Goal: Task Accomplishment & Management: Complete application form

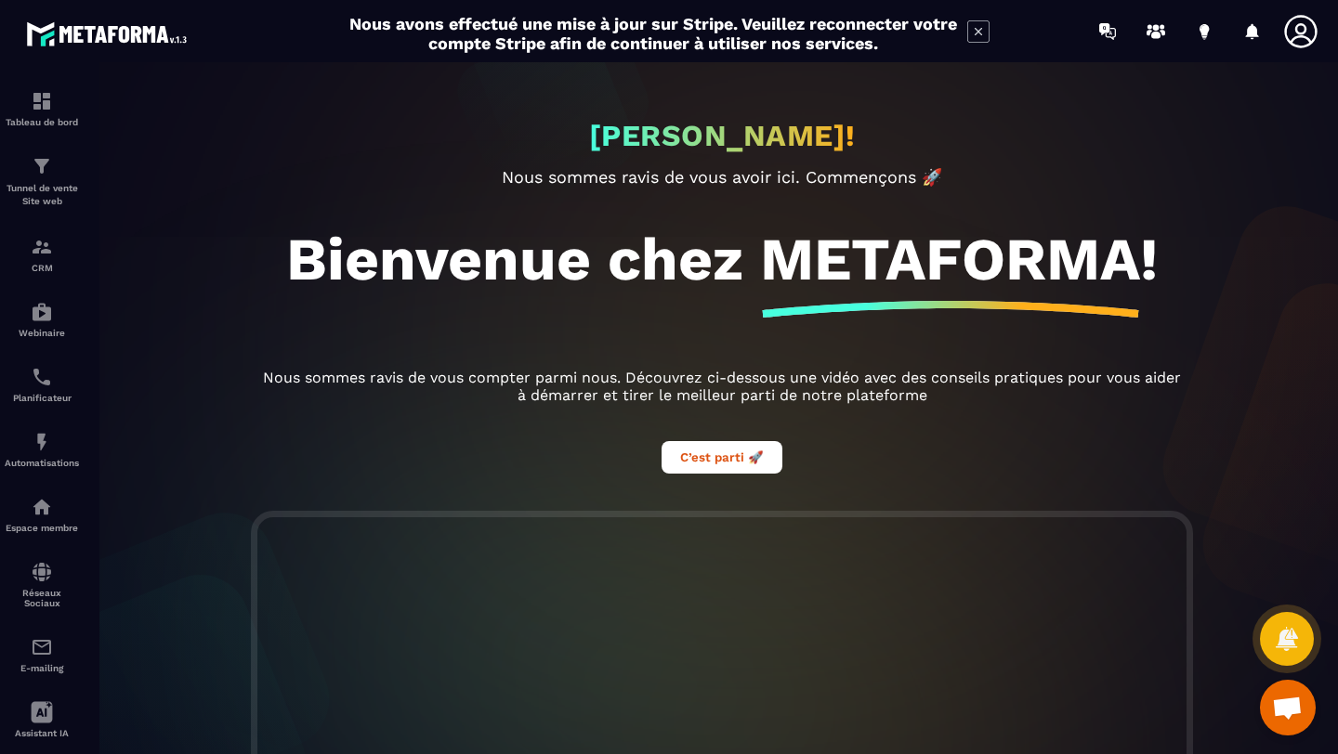
scroll to position [411, 0]
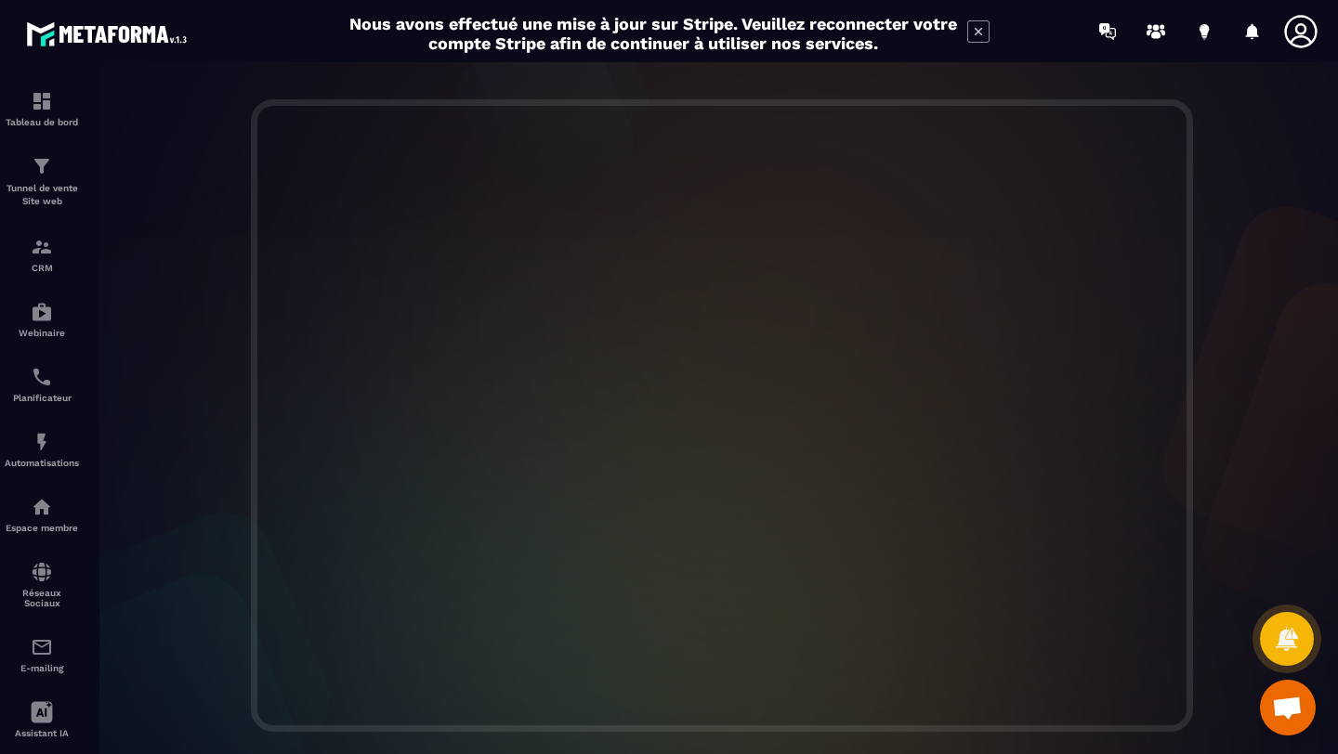
click at [1301, 44] on icon at bounding box center [1300, 31] width 37 height 37
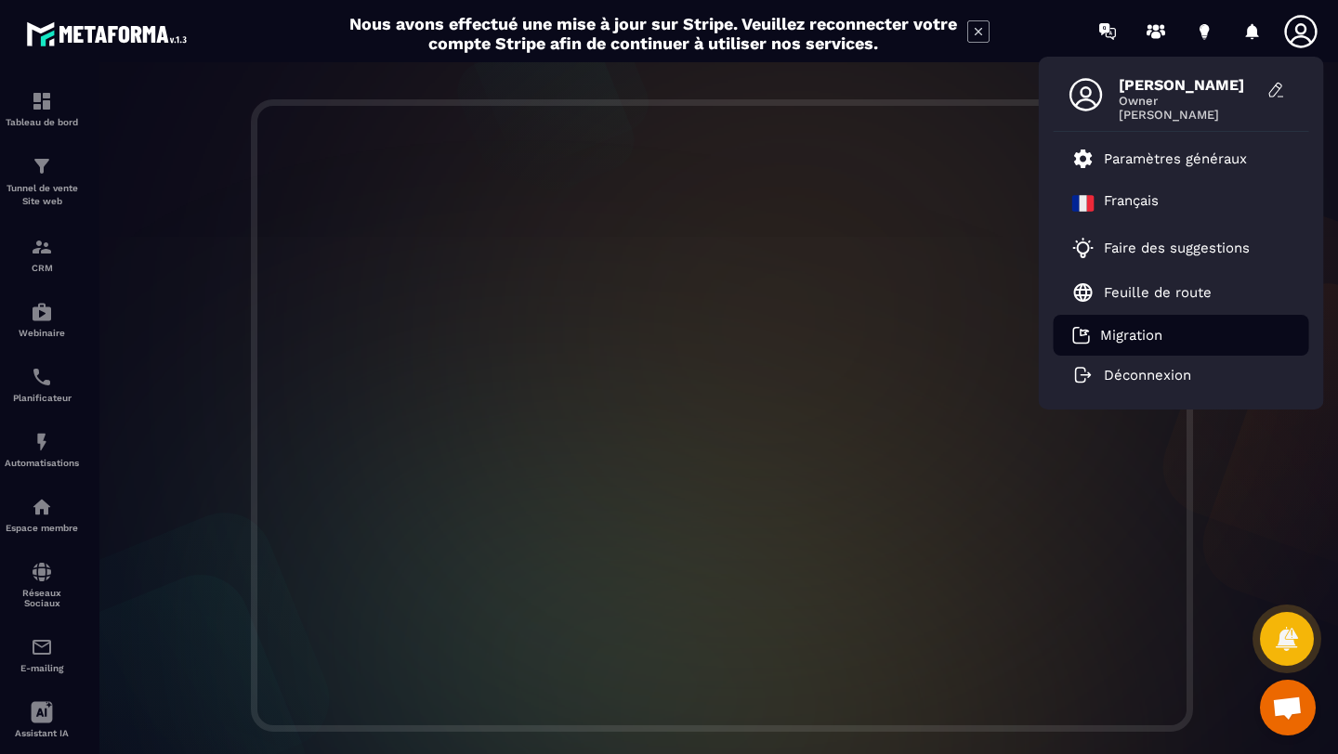
click at [1116, 336] on p "Migration" at bounding box center [1131, 335] width 62 height 17
click at [1308, 33] on icon at bounding box center [1300, 31] width 37 height 37
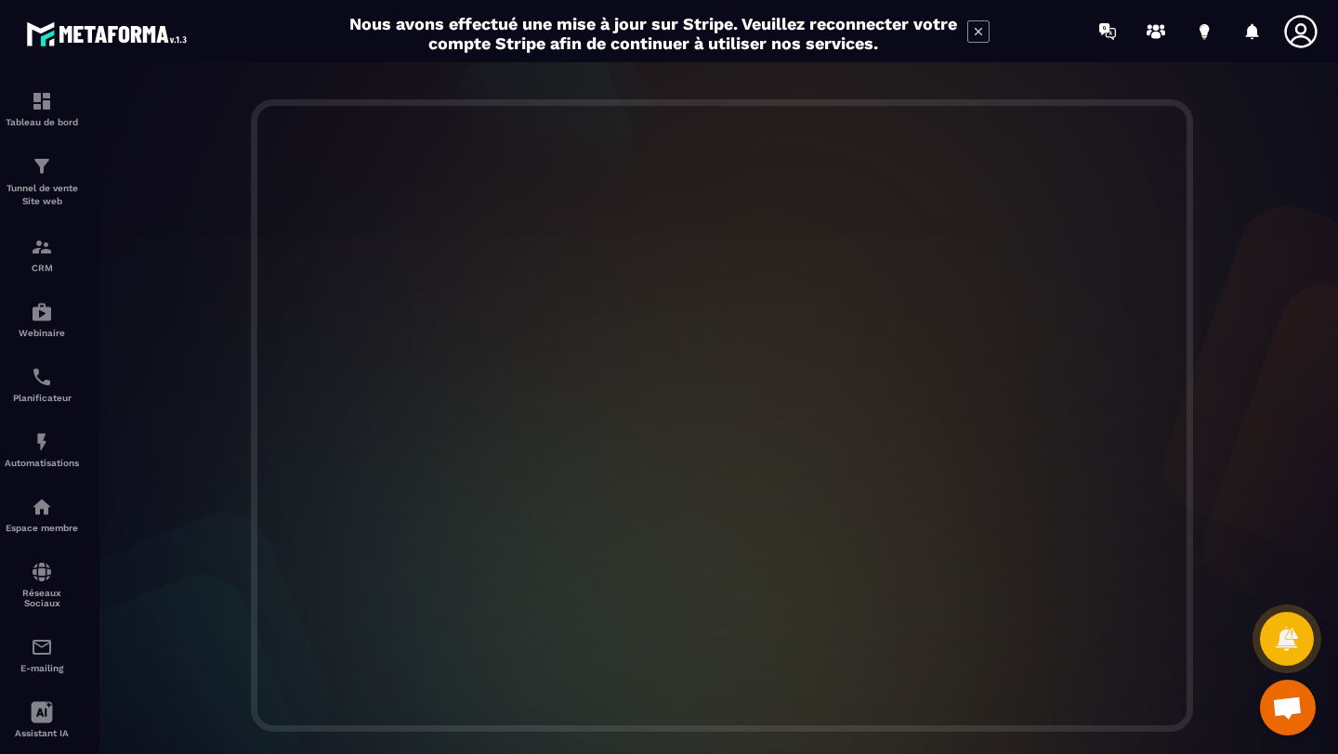
click at [1304, 33] on icon at bounding box center [1300, 31] width 37 height 37
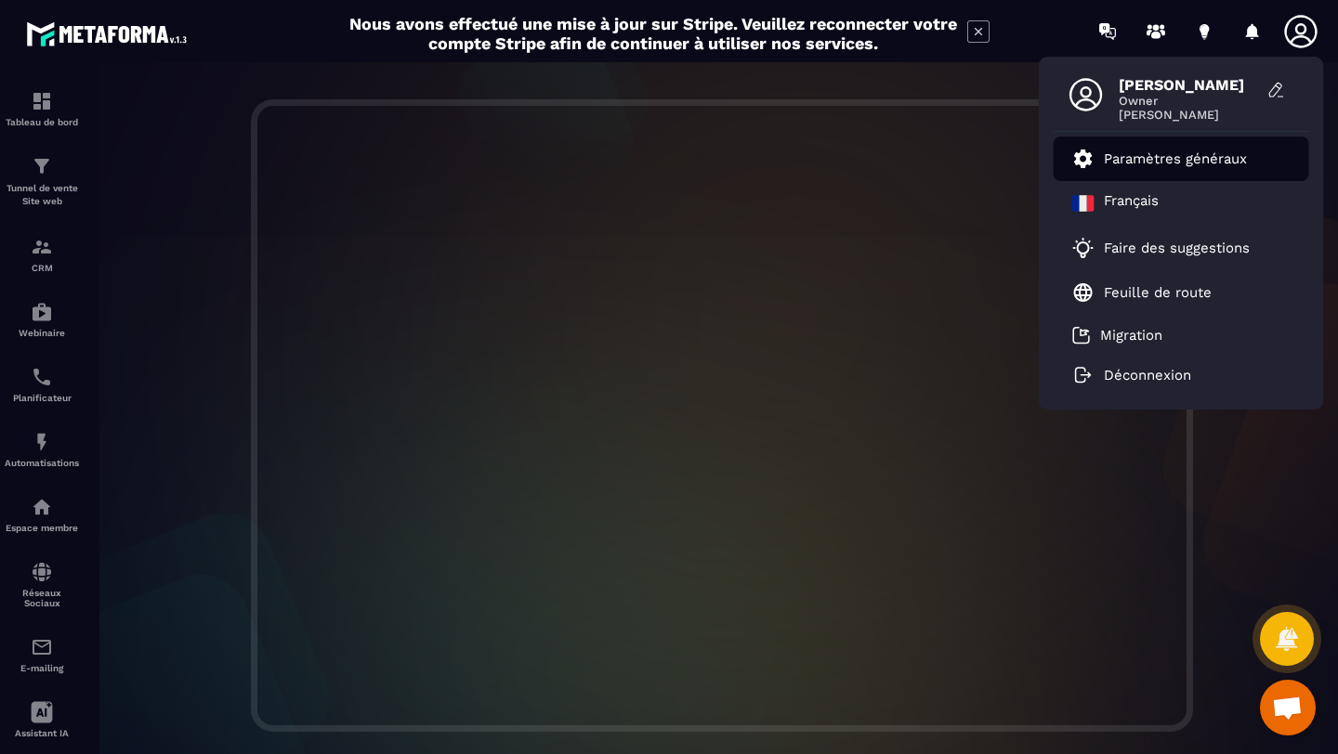
click at [1161, 160] on p "Paramètres généraux" at bounding box center [1174, 158] width 143 height 17
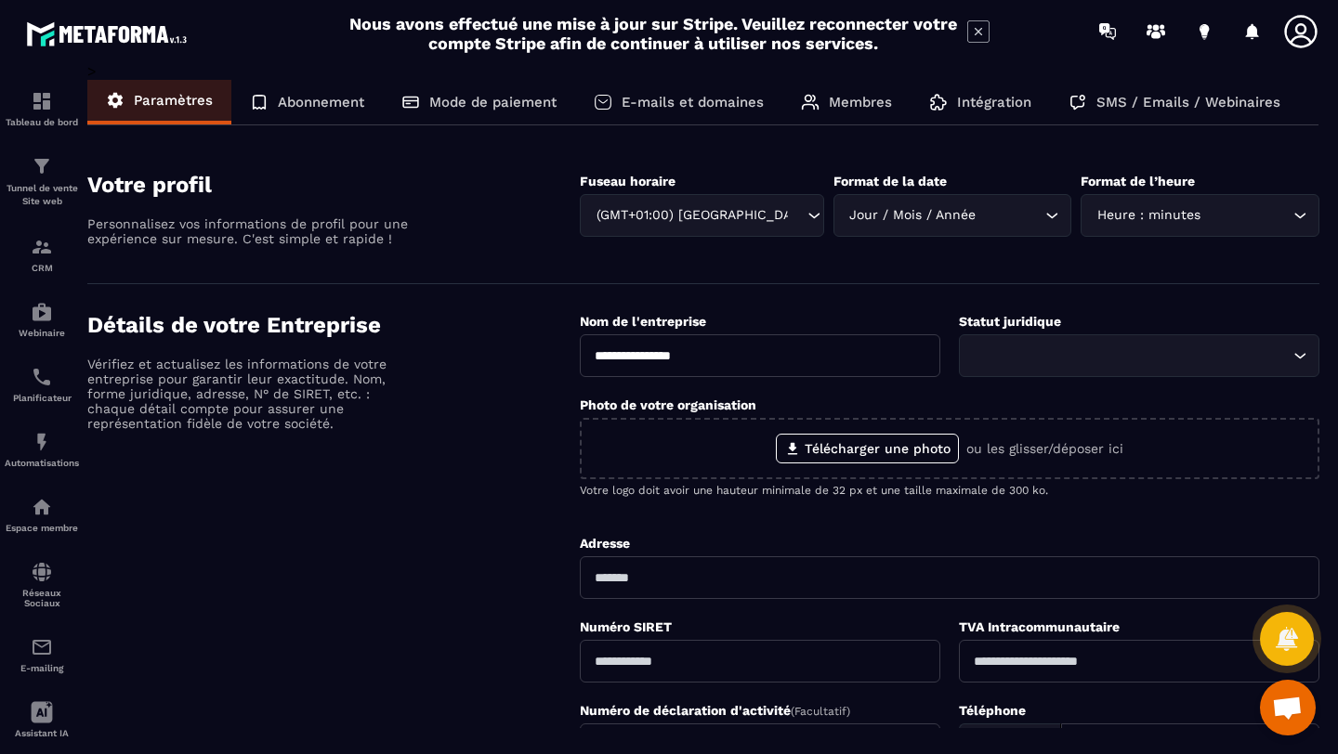
click at [855, 99] on p "Membres" at bounding box center [860, 102] width 63 height 17
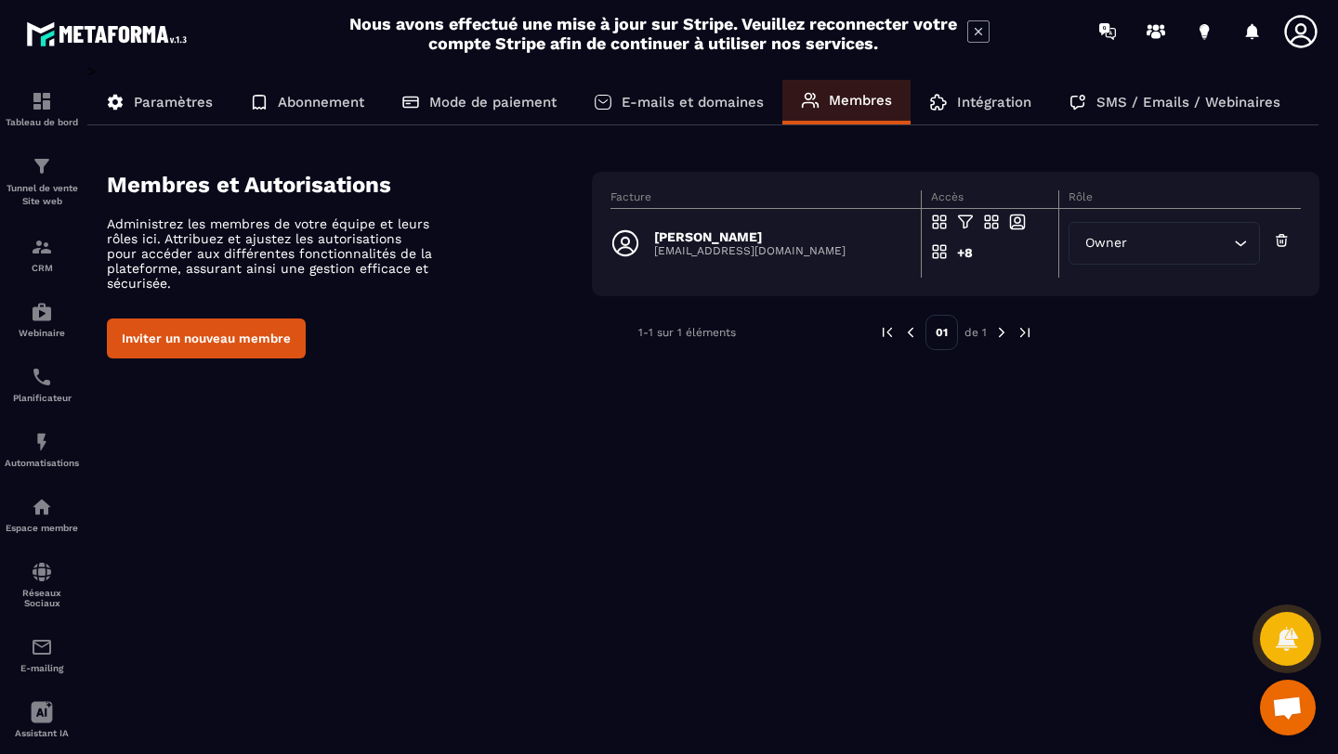
click at [188, 335] on button "Inviter un nouveau membre" at bounding box center [206, 339] width 199 height 40
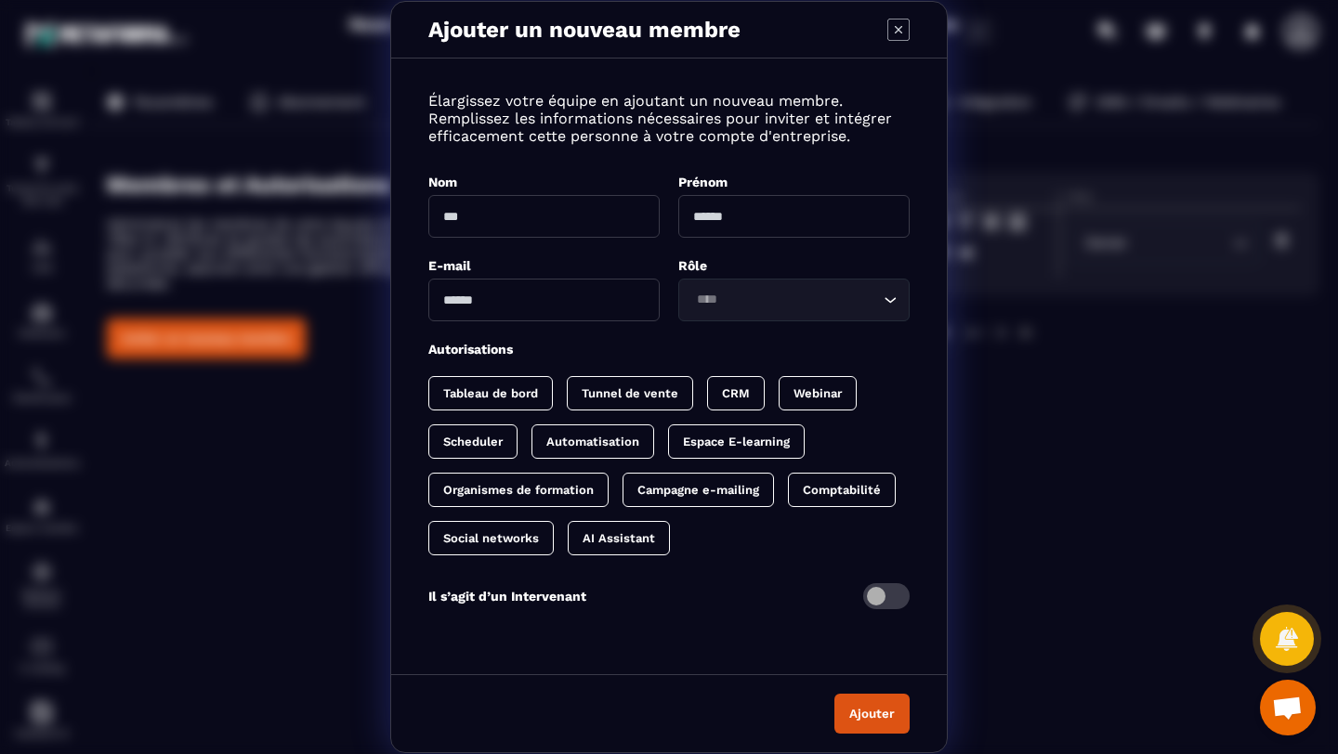
click at [517, 217] on input "Modal window" at bounding box center [543, 216] width 231 height 43
type input "*********"
click at [721, 215] on input "Modal window" at bounding box center [793, 216] width 231 height 43
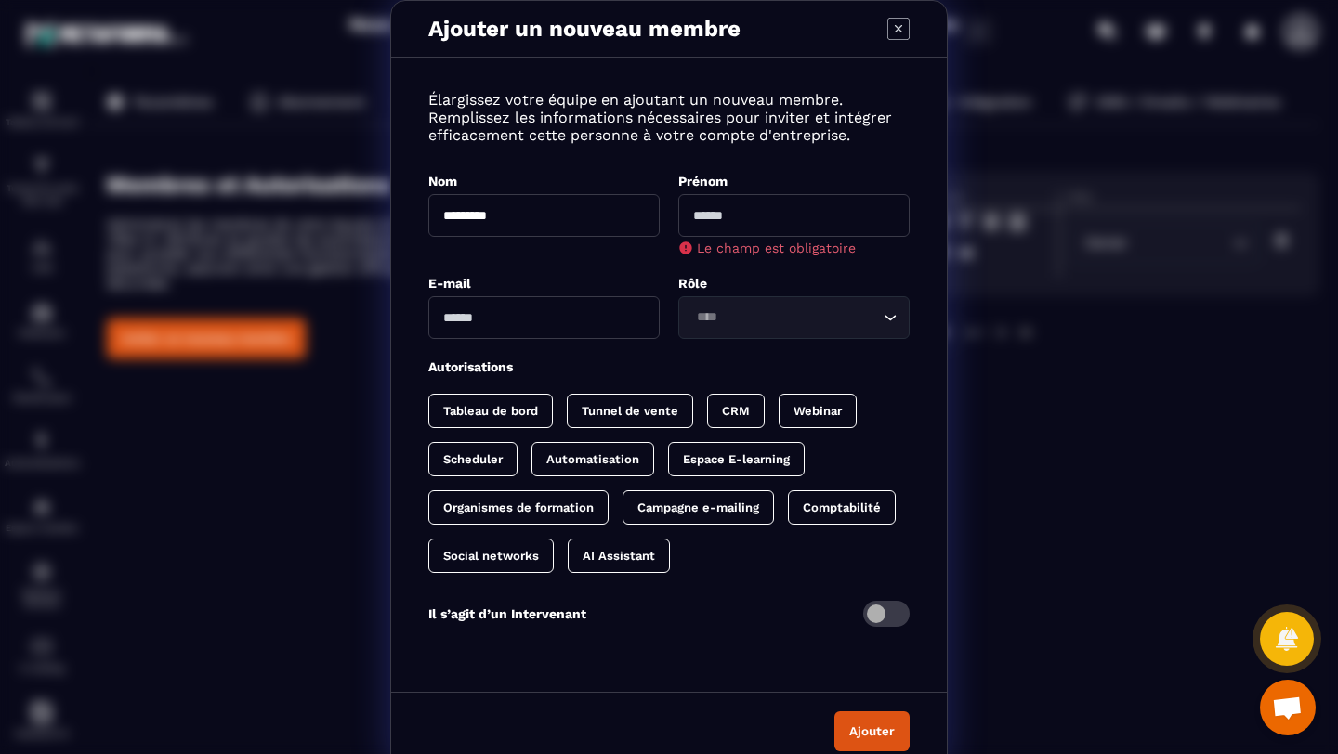
click at [519, 301] on input "Modal window" at bounding box center [543, 317] width 231 height 43
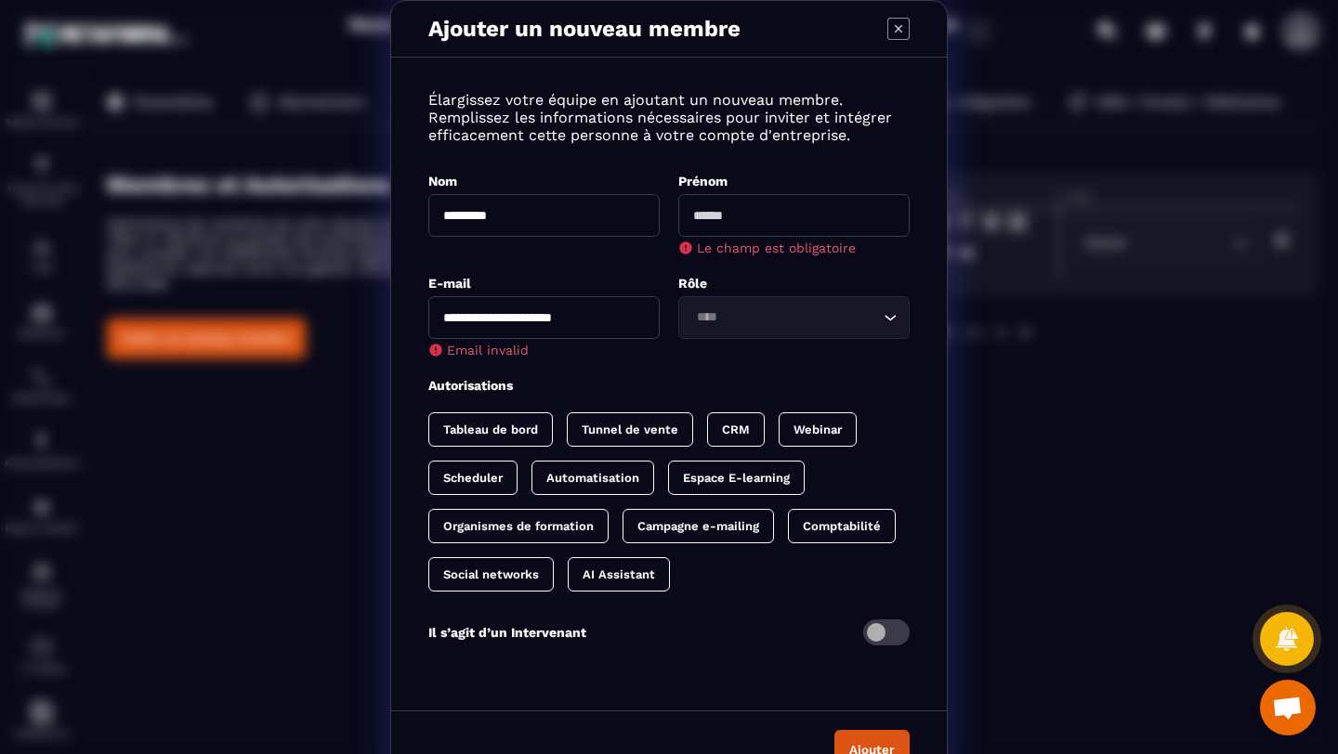
click at [701, 308] on input "Search for option" at bounding box center [784, 317] width 189 height 20
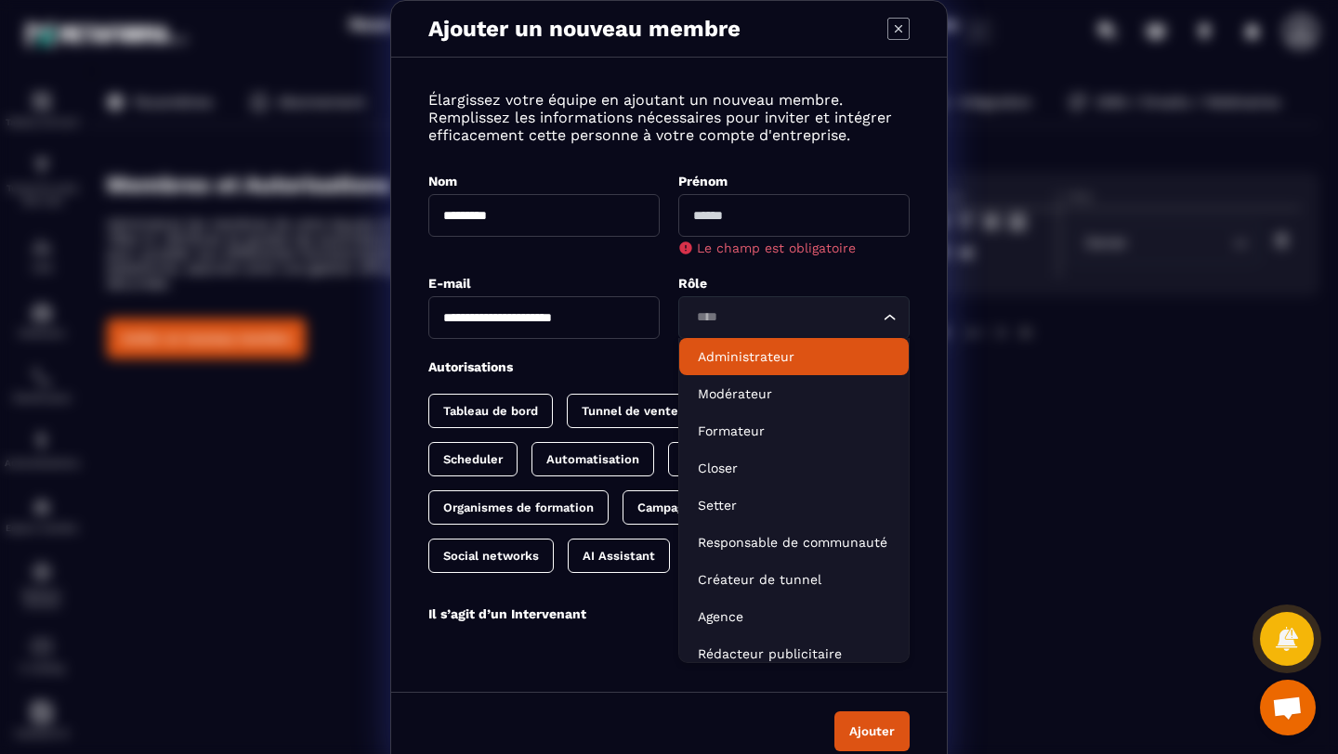
click at [731, 357] on p "Administrateur" at bounding box center [794, 356] width 192 height 19
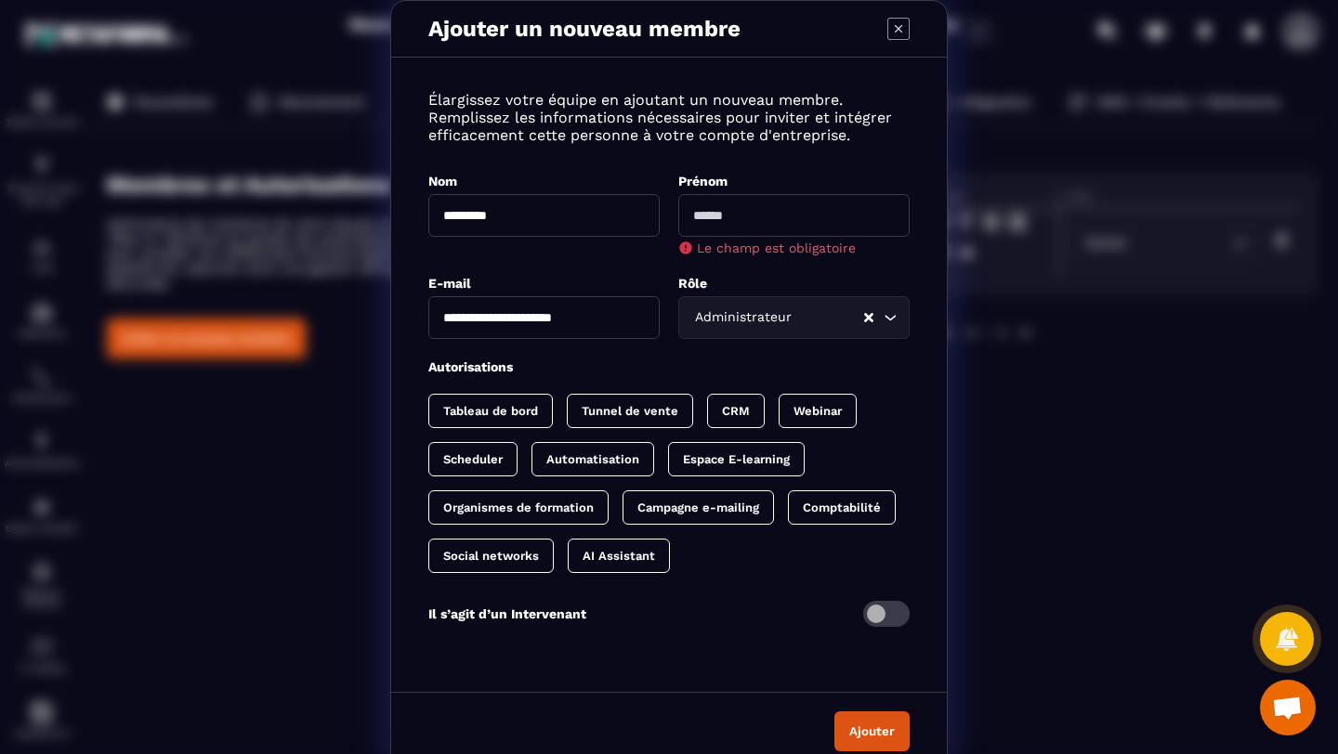
click at [455, 412] on p "Tableau de bord" at bounding box center [490, 411] width 95 height 14
click at [653, 411] on p "Tunnel de vente" at bounding box center [648, 411] width 97 height 14
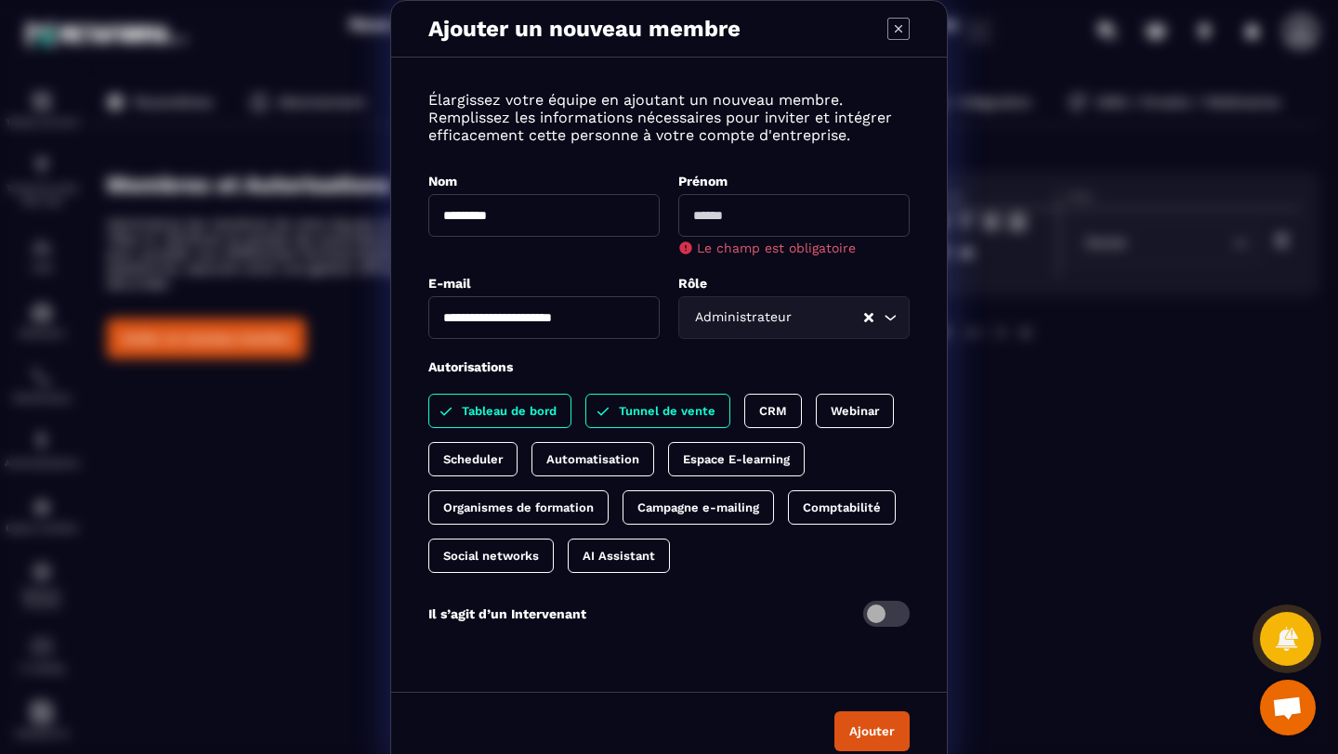
click at [772, 416] on p "CRM" at bounding box center [773, 411] width 28 height 14
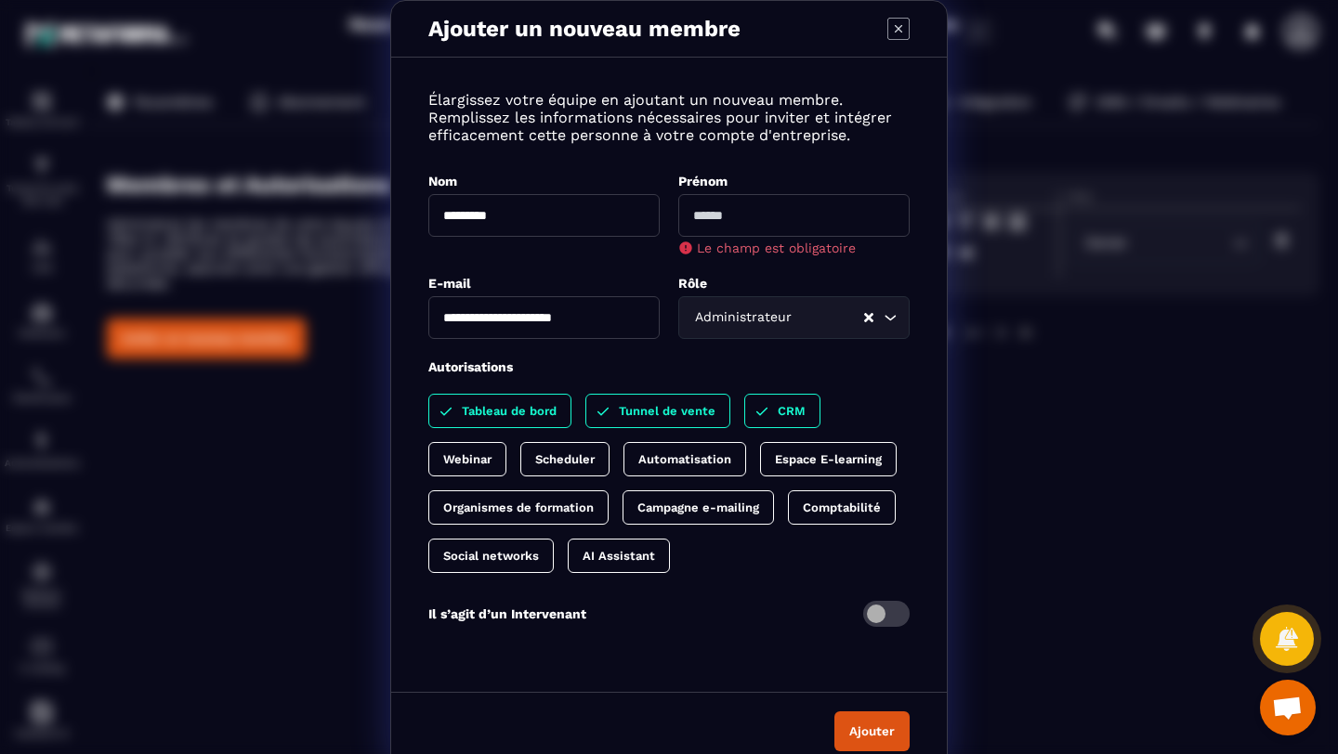
click at [477, 460] on p "Webinar" at bounding box center [467, 459] width 48 height 14
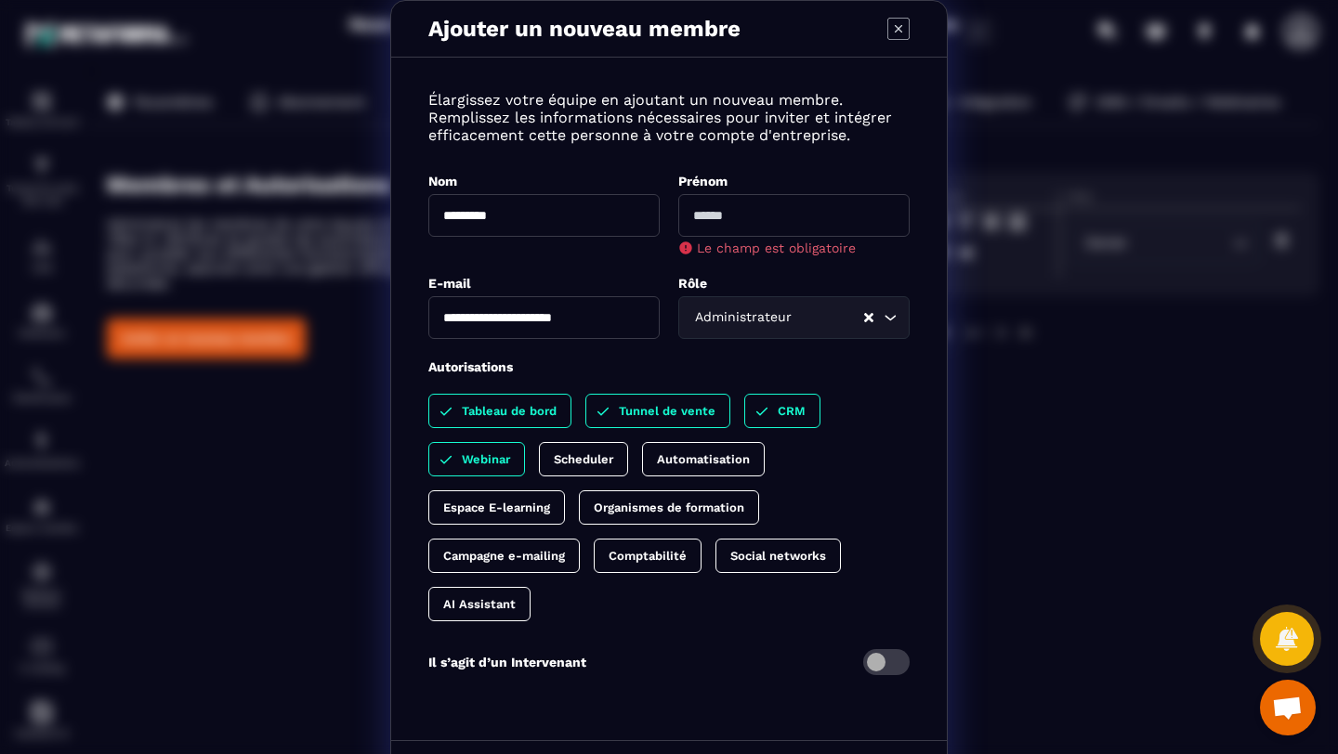
click at [584, 458] on p "Scheduler" at bounding box center [583, 459] width 59 height 14
click at [714, 461] on p "Automatisation" at bounding box center [721, 459] width 93 height 14
click at [498, 510] on p "Espace E-learning" at bounding box center [496, 508] width 107 height 14
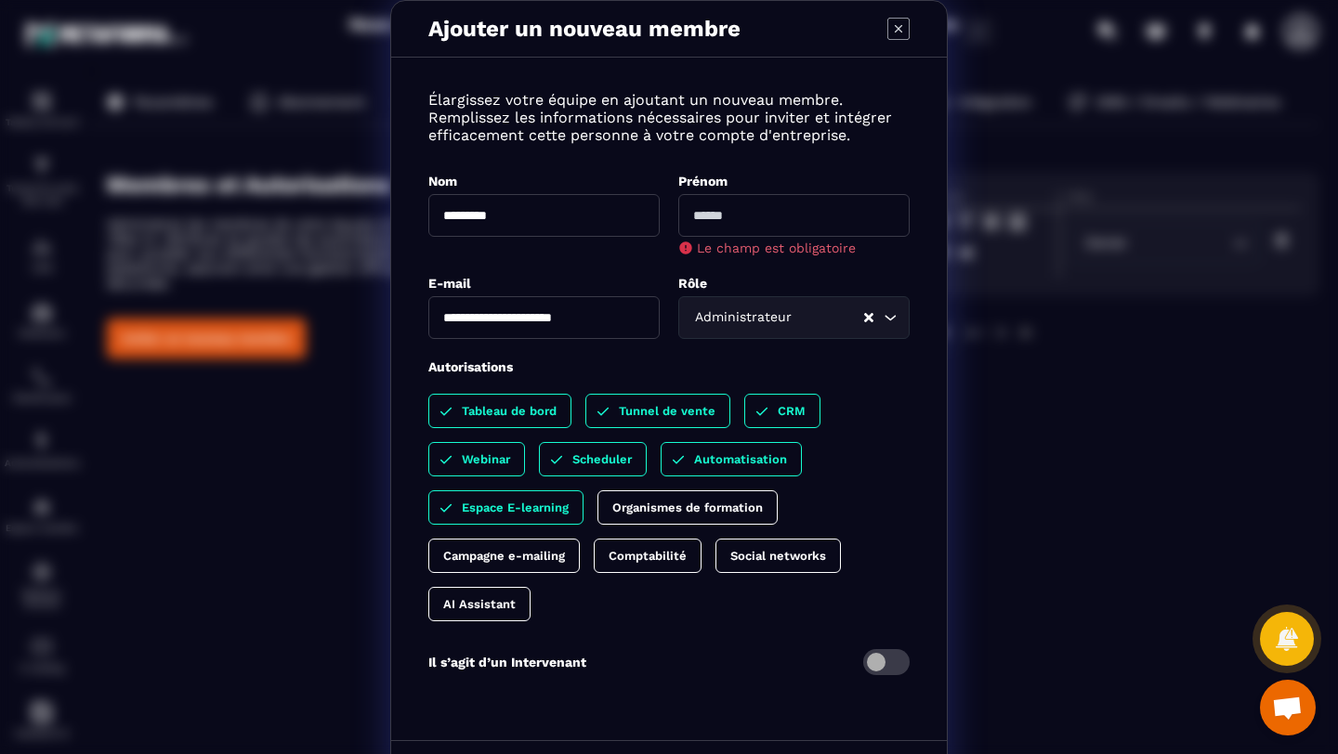
click at [648, 510] on p "Organismes de formation" at bounding box center [687, 508] width 150 height 14
click at [500, 557] on p "Campagne e-mailing" at bounding box center [504, 556] width 122 height 14
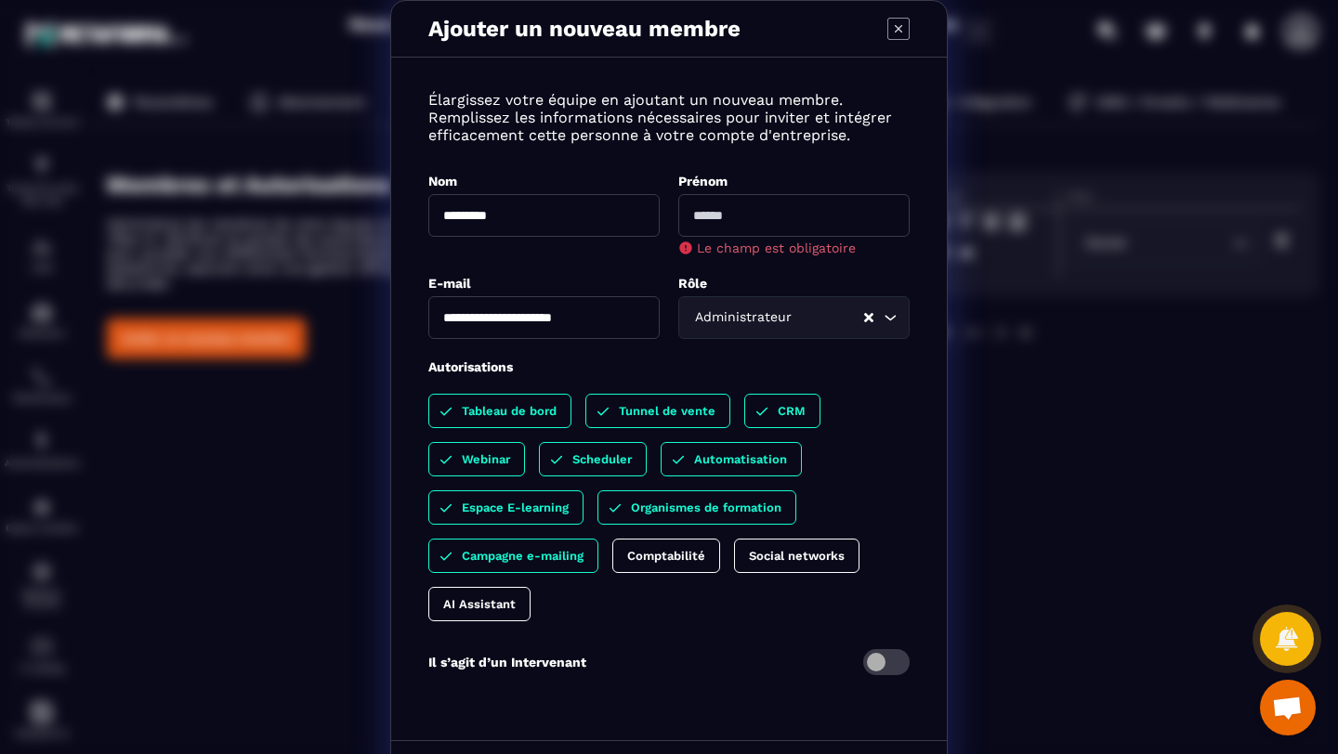
click at [651, 558] on p "Comptabilité" at bounding box center [666, 556] width 78 height 14
click at [592, 316] on input "**********" at bounding box center [543, 317] width 231 height 43
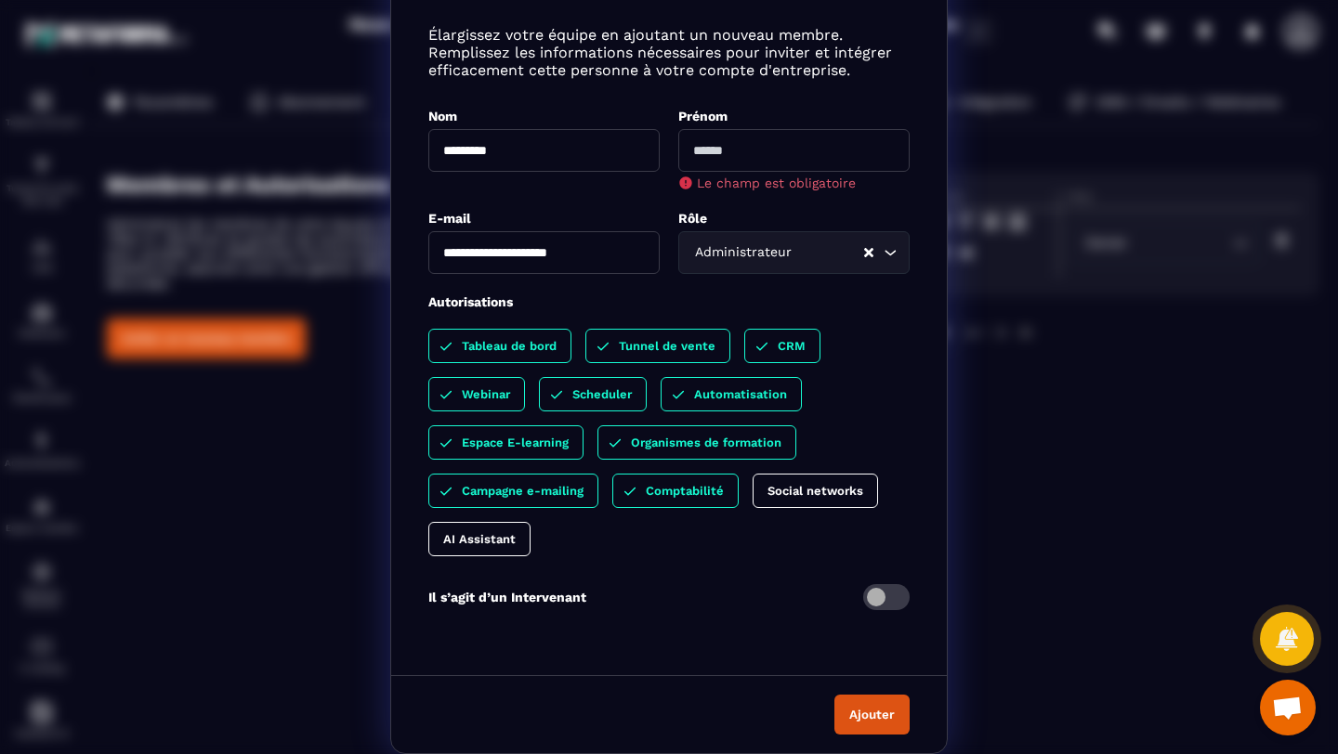
type input "**********"
click at [883, 718] on button "Ajouter" at bounding box center [871, 715] width 75 height 40
click at [721, 154] on input "Modal window" at bounding box center [793, 150] width 231 height 43
type input "******"
click at [881, 709] on button "Ajouter" at bounding box center [871, 715] width 75 height 40
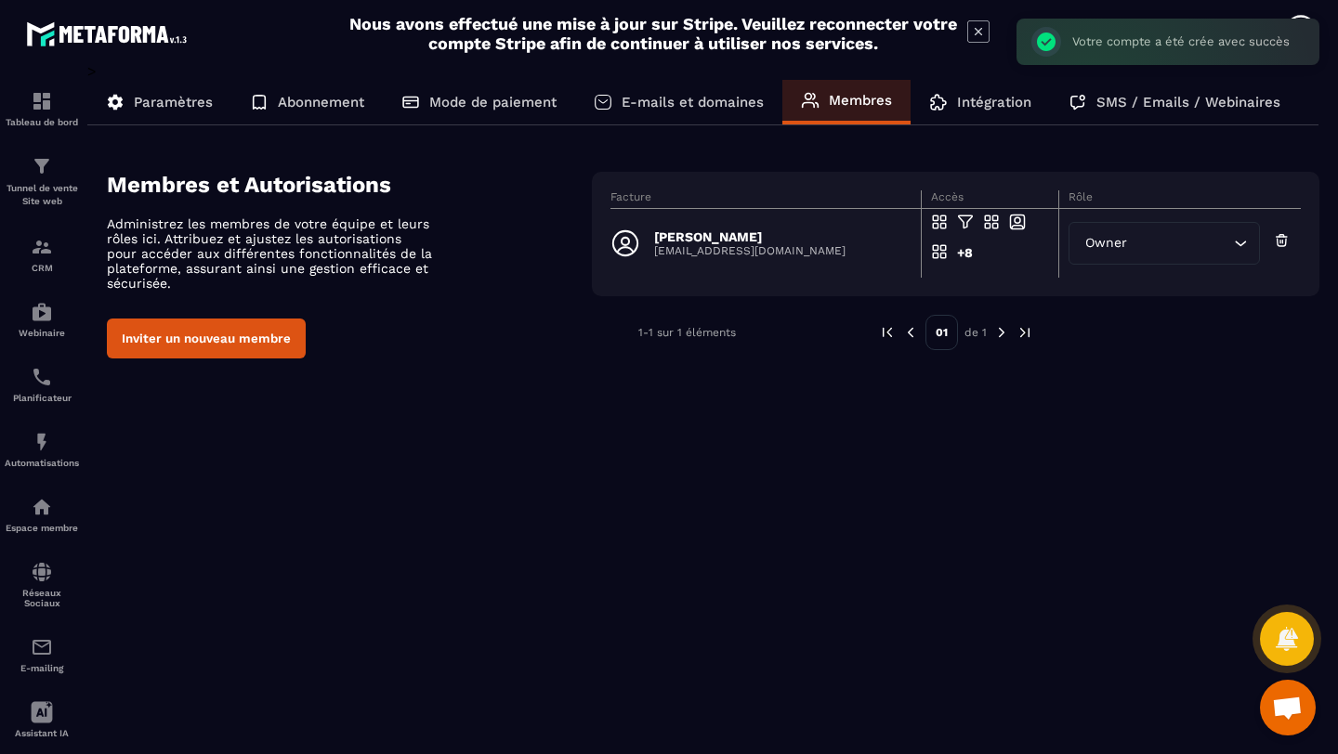
scroll to position [47, 0]
